Goal: Information Seeking & Learning: Learn about a topic

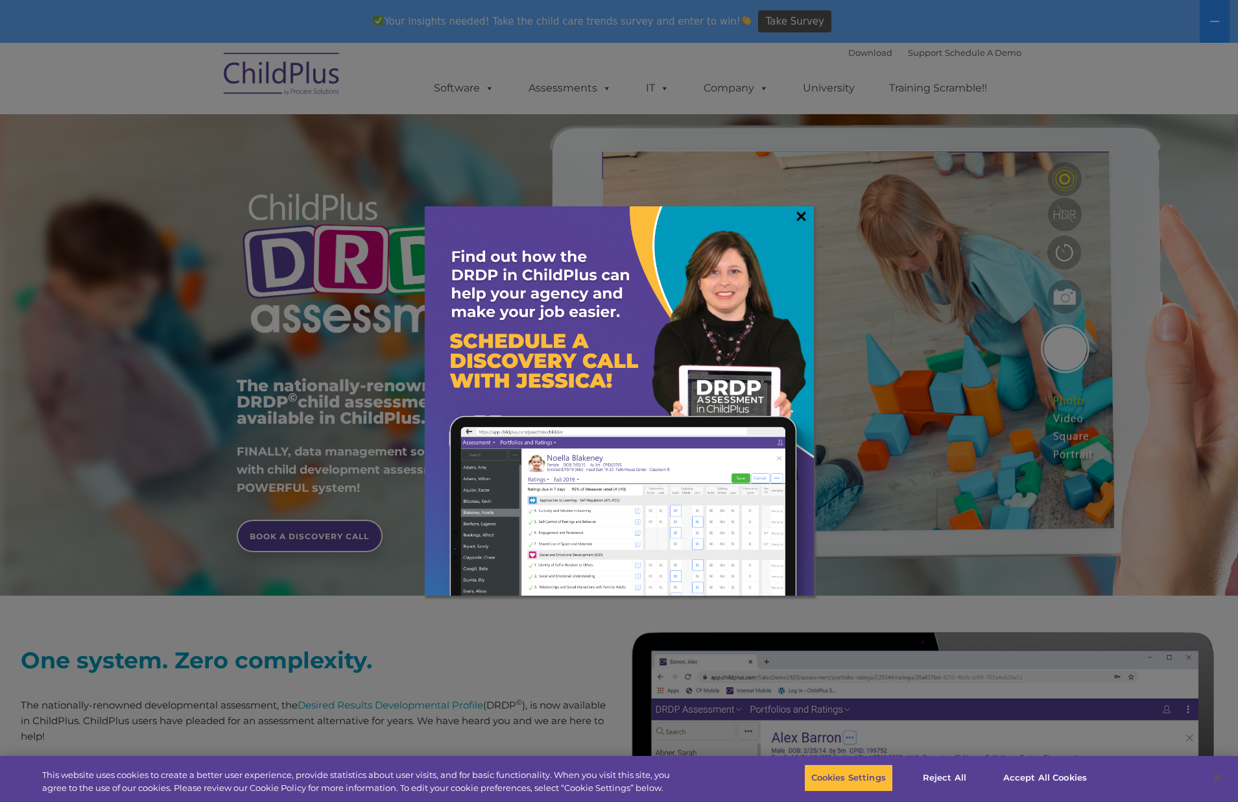
click at [803, 212] on link "×" at bounding box center [801, 216] width 15 height 13
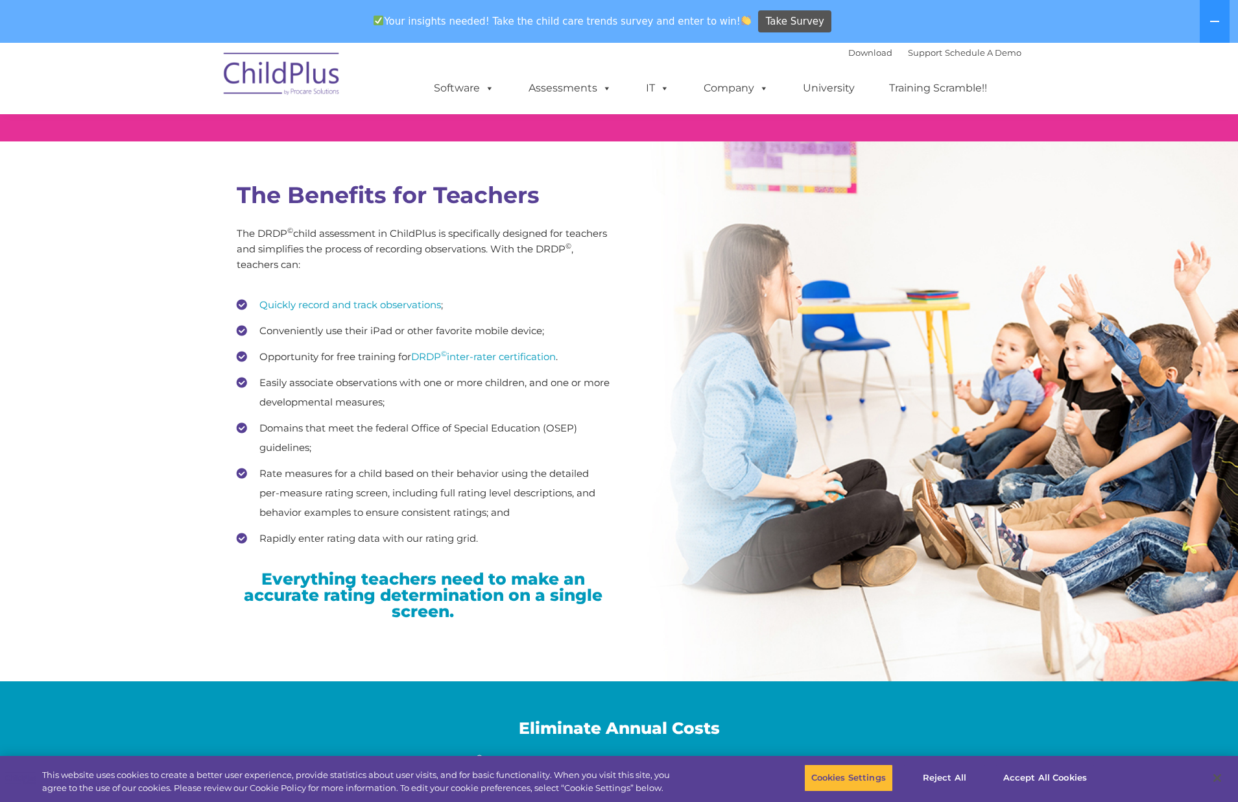
scroll to position [1756, 0]
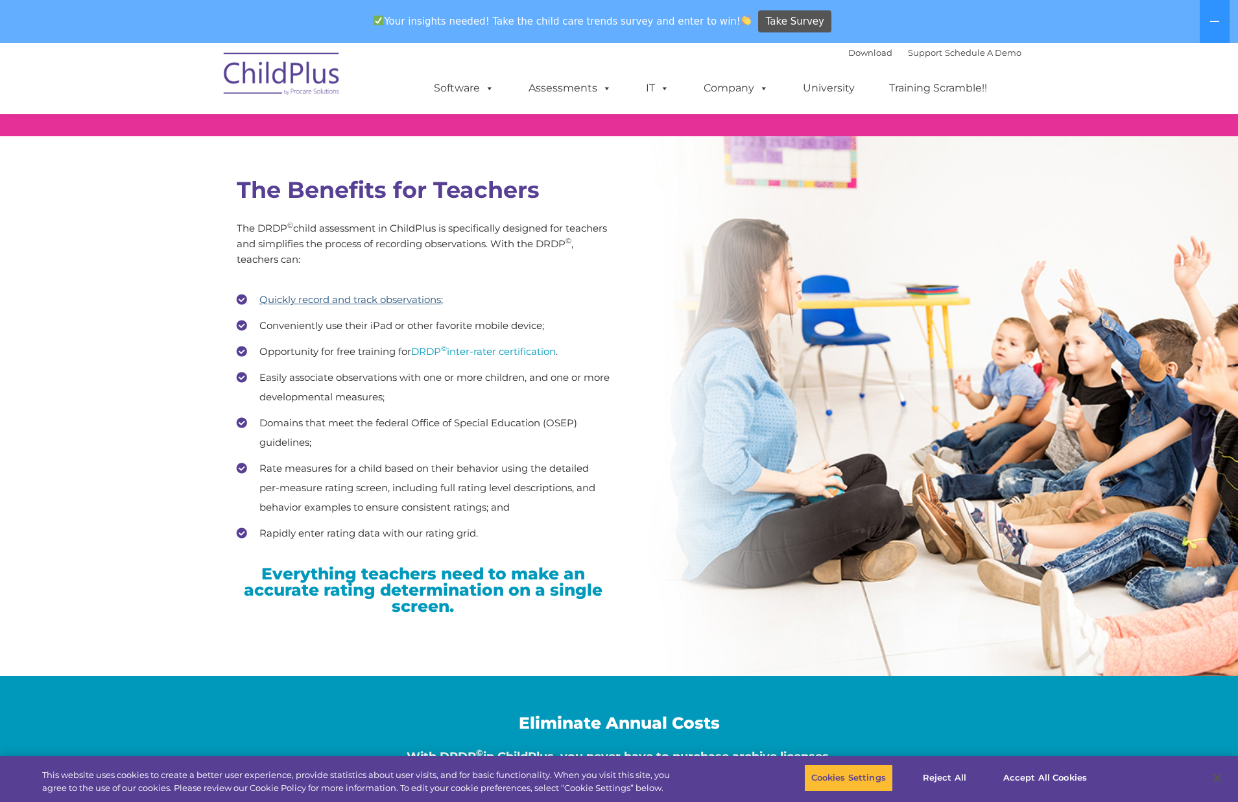
click at [393, 300] on link "Quickly record and track observations" at bounding box center [351, 299] width 182 height 12
click at [485, 352] on link "DRDP © inter-rater certification" at bounding box center [483, 351] width 145 height 12
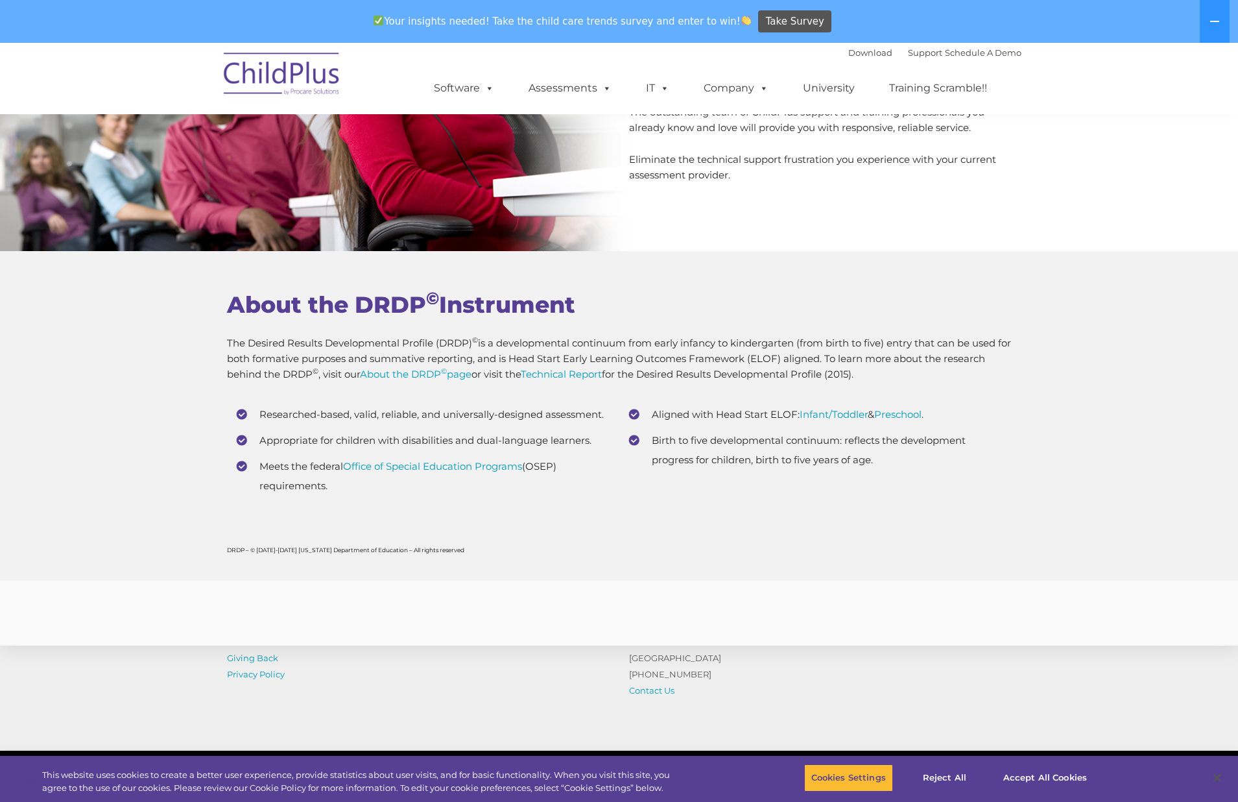
scroll to position [4823, 0]
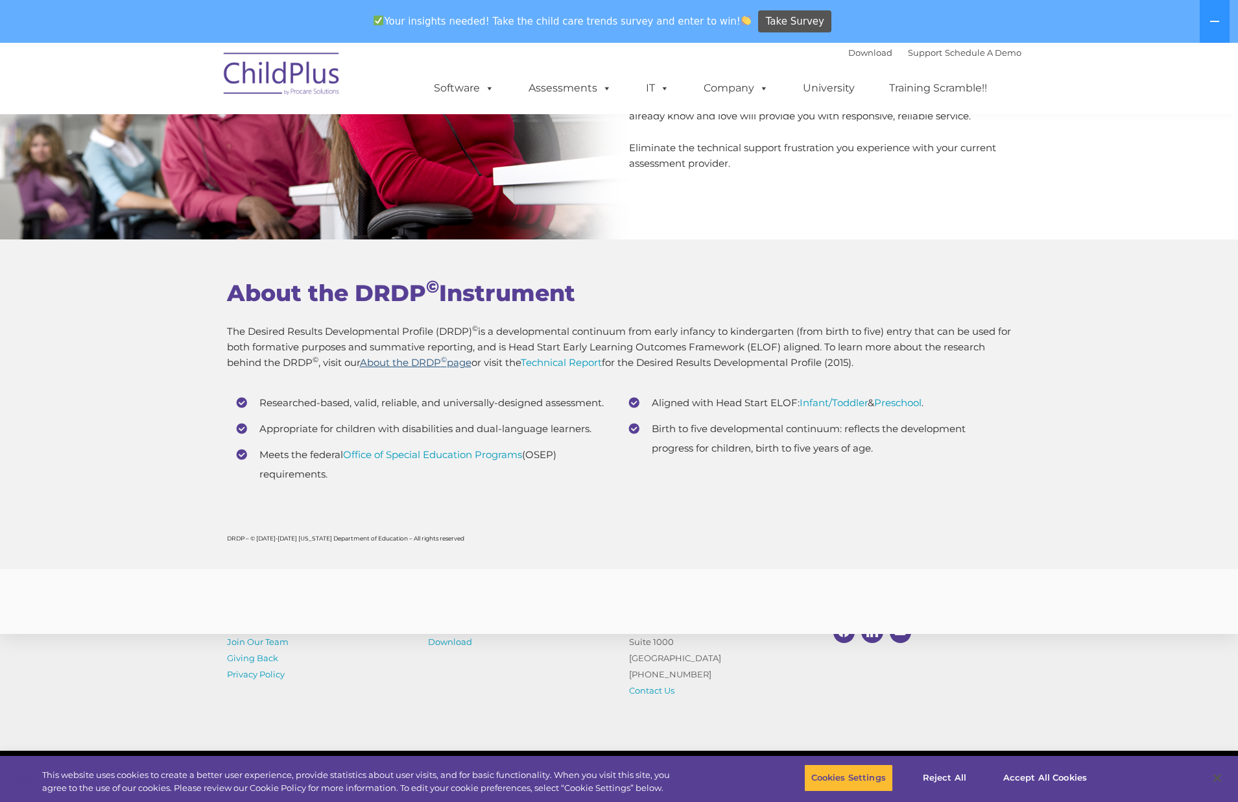
click at [432, 361] on link "About the DRDP © page" at bounding box center [416, 362] width 112 height 12
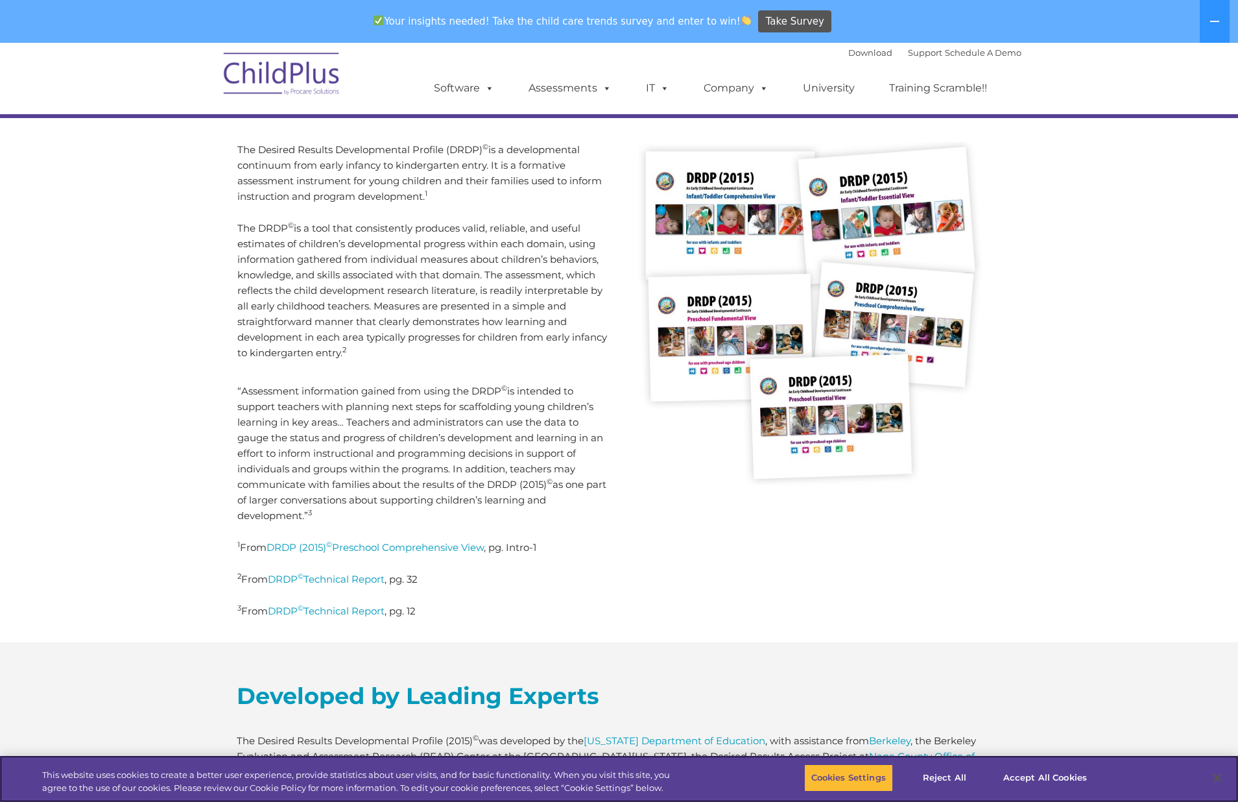
scroll to position [248, 0]
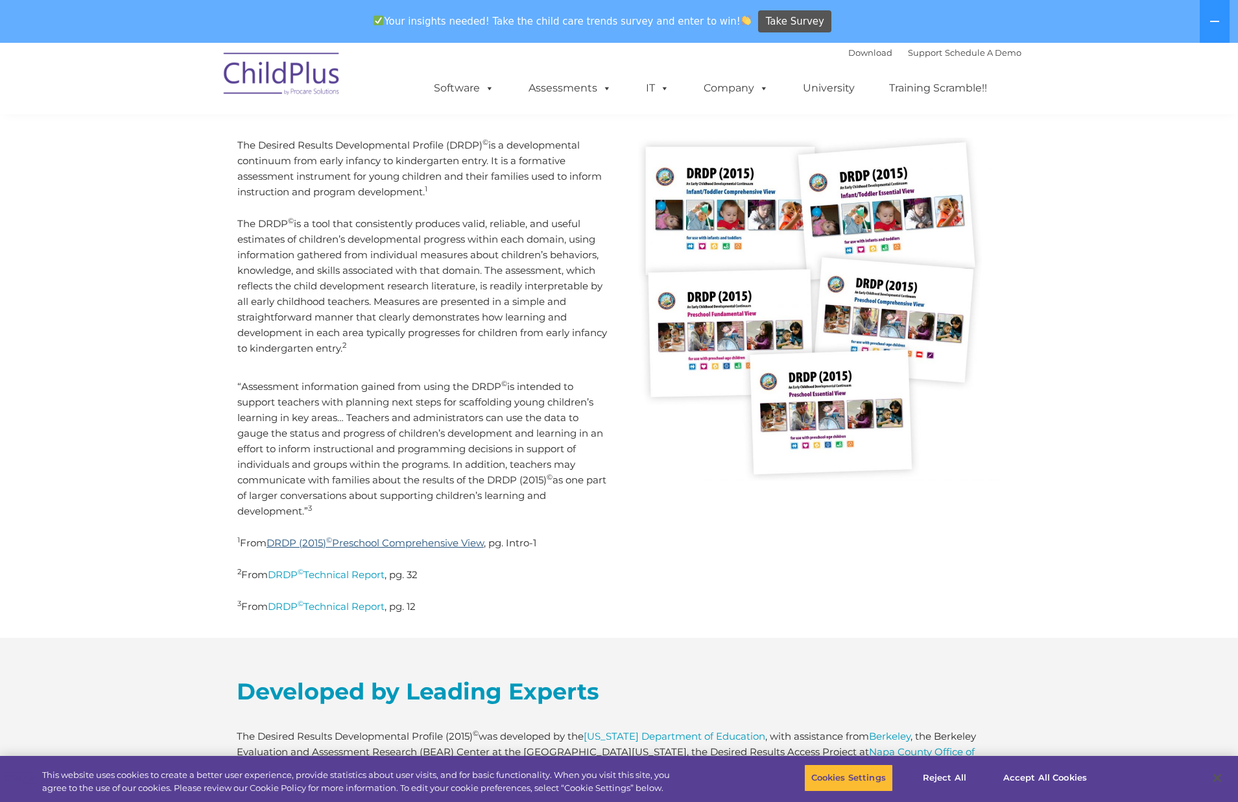
click at [405, 539] on link "DRDP (2015) © Preschool Comprehensive View" at bounding box center [375, 543] width 217 height 12
click at [333, 575] on link "DRDP © Technical Report" at bounding box center [326, 574] width 117 height 12
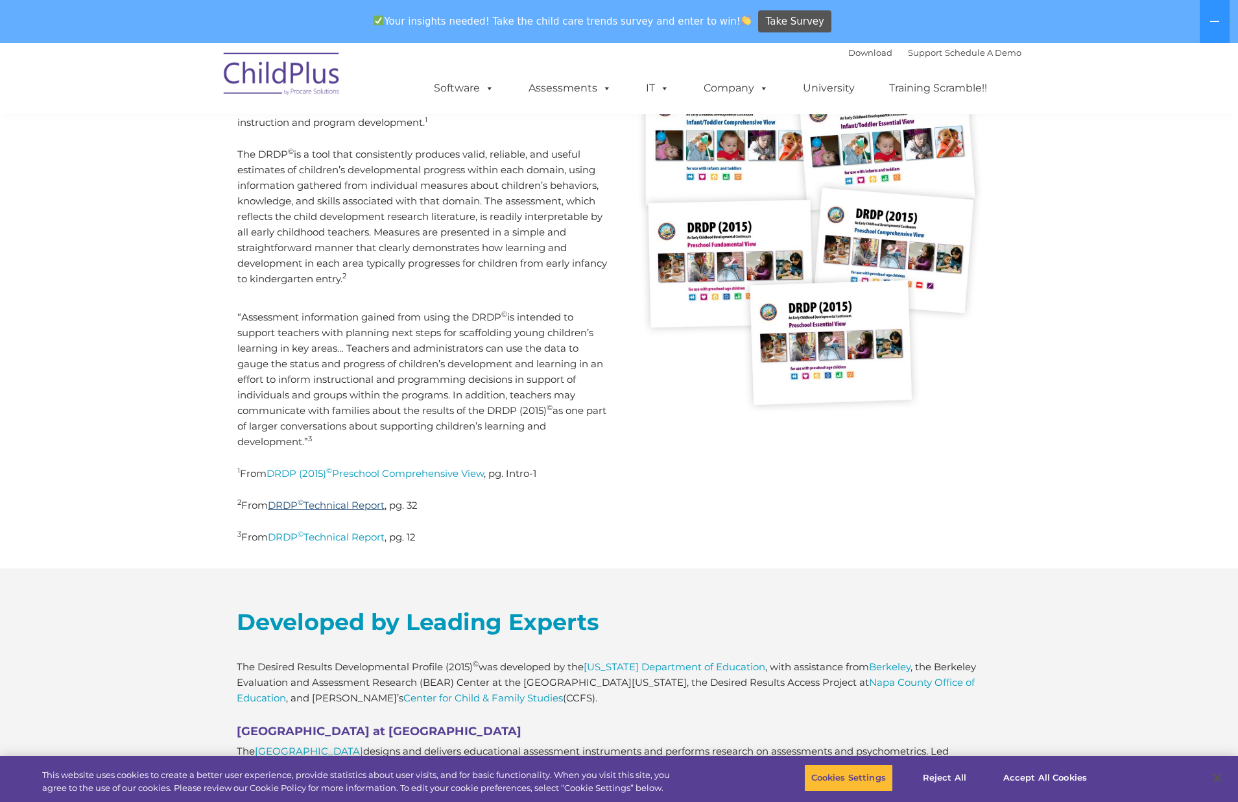
scroll to position [0, 0]
